Goal: Task Accomplishment & Management: Complete application form

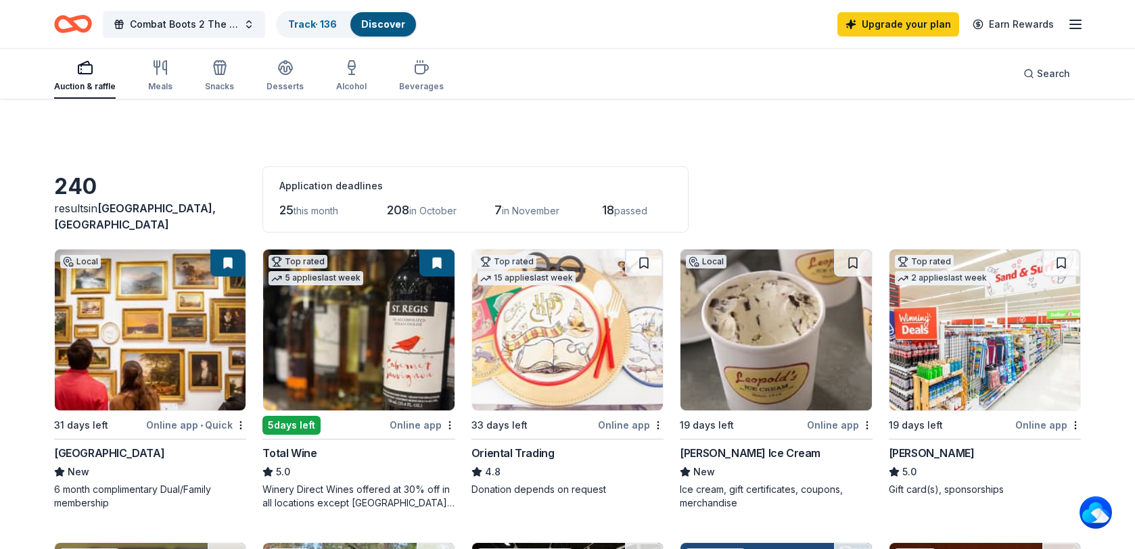
scroll to position [85, 0]
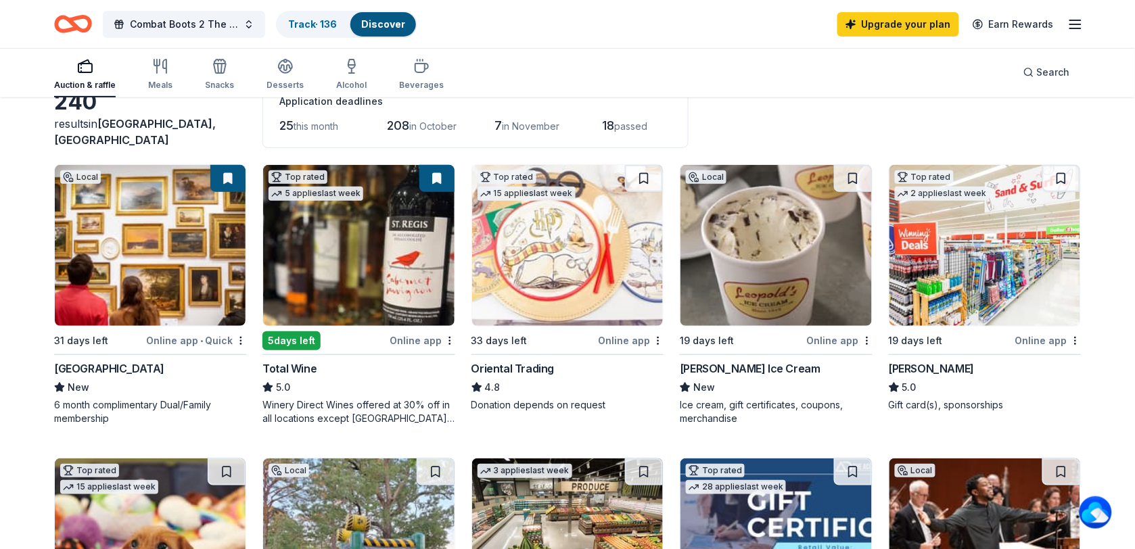
click at [983, 276] on img at bounding box center [984, 245] width 191 height 161
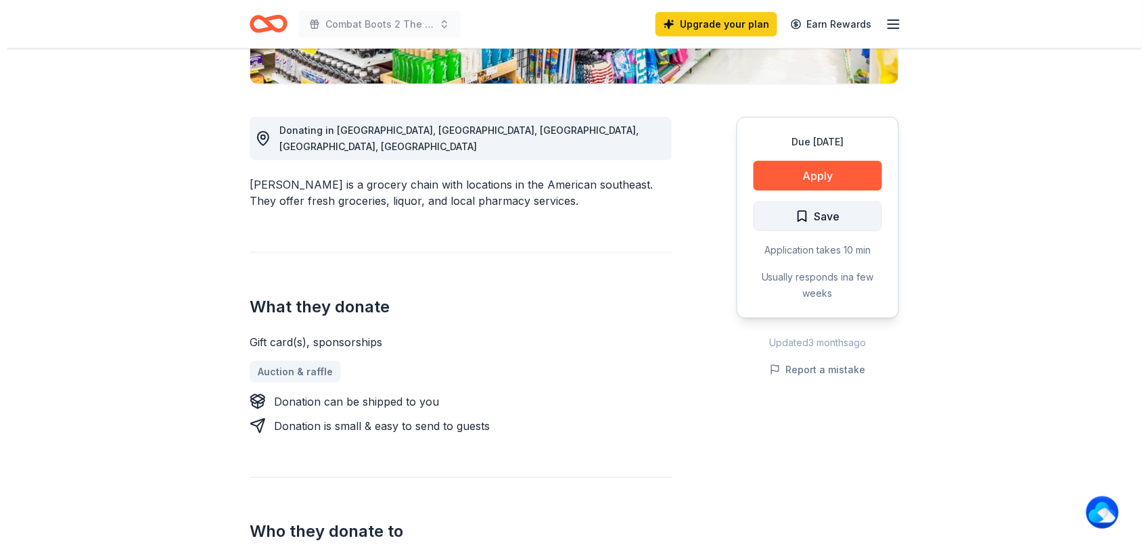
scroll to position [338, 0]
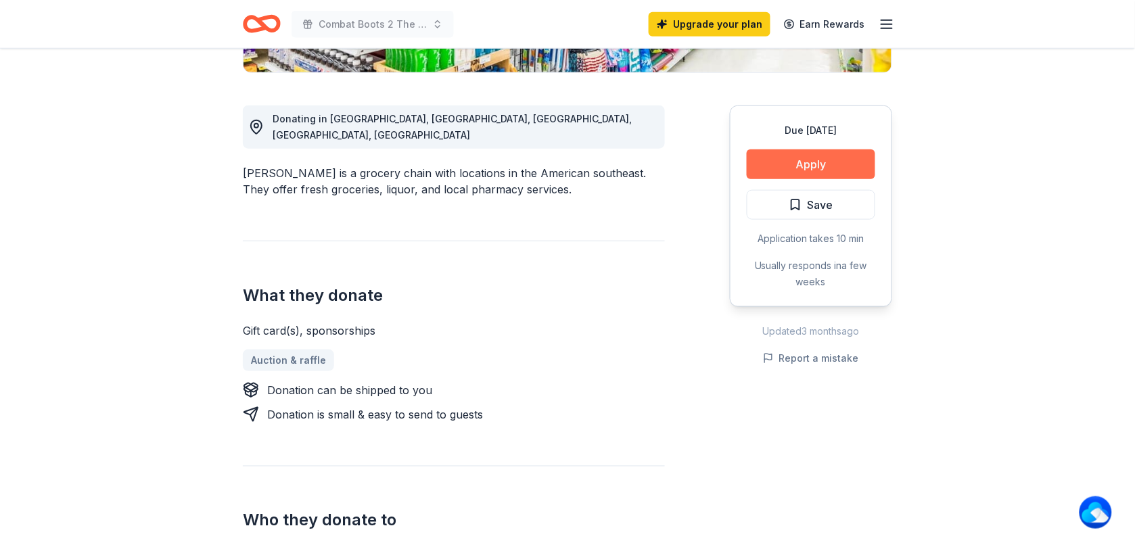
click at [813, 164] on button "Apply" at bounding box center [811, 164] width 129 height 30
drag, startPoint x: 813, startPoint y: 164, endPoint x: 815, endPoint y: 171, distance: 7.7
click at [815, 171] on button "Apply" at bounding box center [811, 164] width 129 height 30
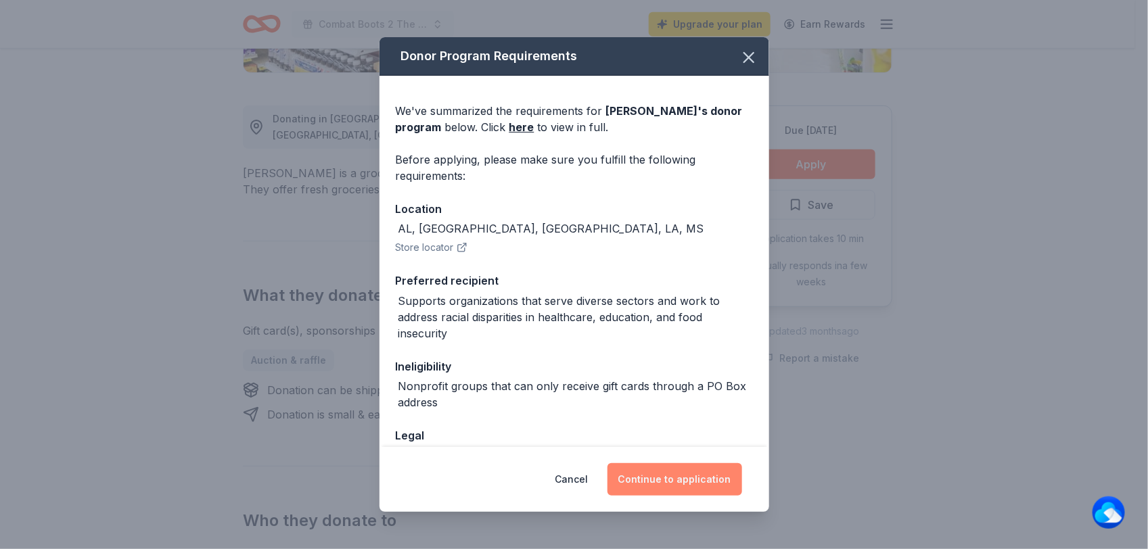
click at [671, 481] on button "Continue to application" at bounding box center [674, 479] width 135 height 32
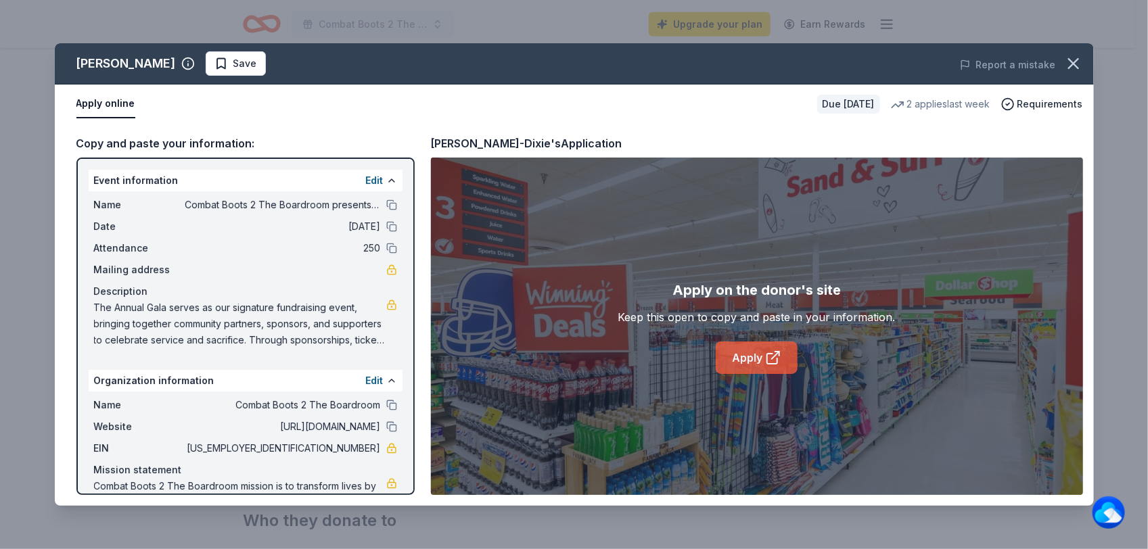
click at [752, 363] on link "Apply" at bounding box center [757, 358] width 82 height 32
